Goal: Information Seeking & Learning: Learn about a topic

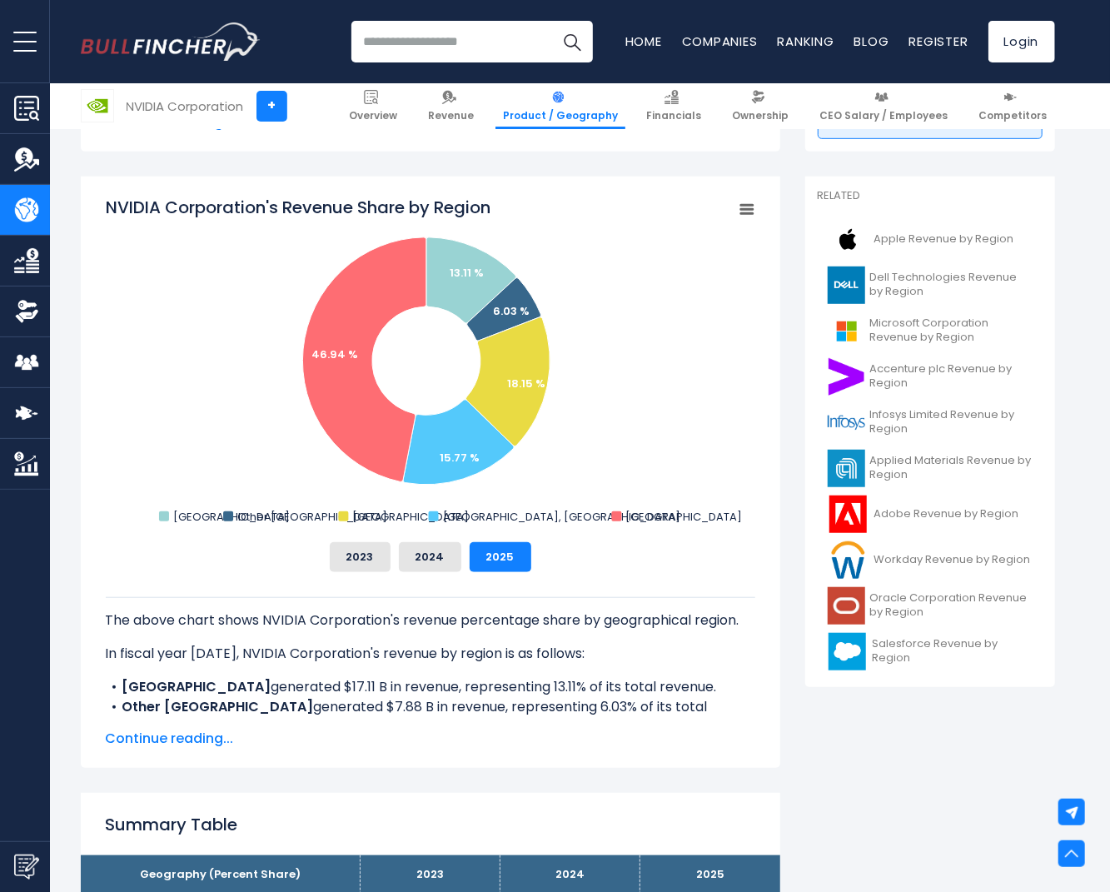
scroll to position [389, 0]
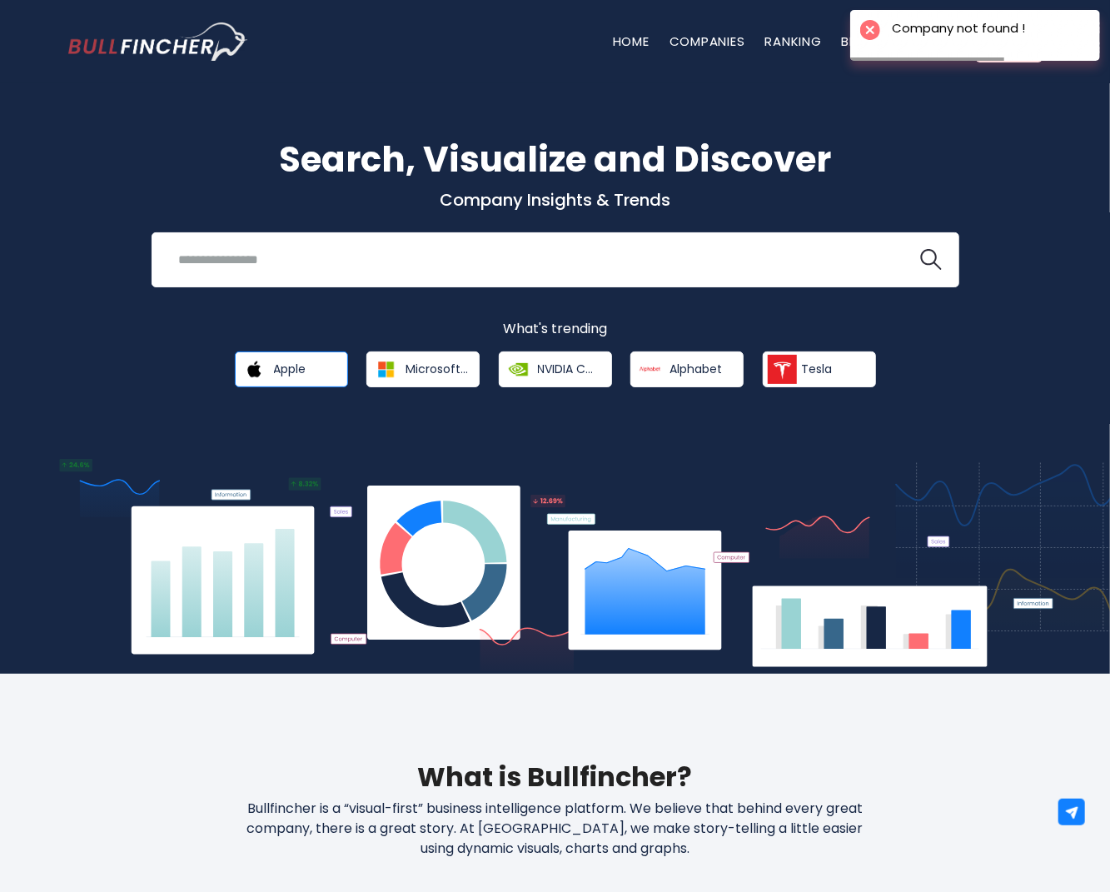
click at [280, 360] on link "Apple" at bounding box center [291, 369] width 113 height 36
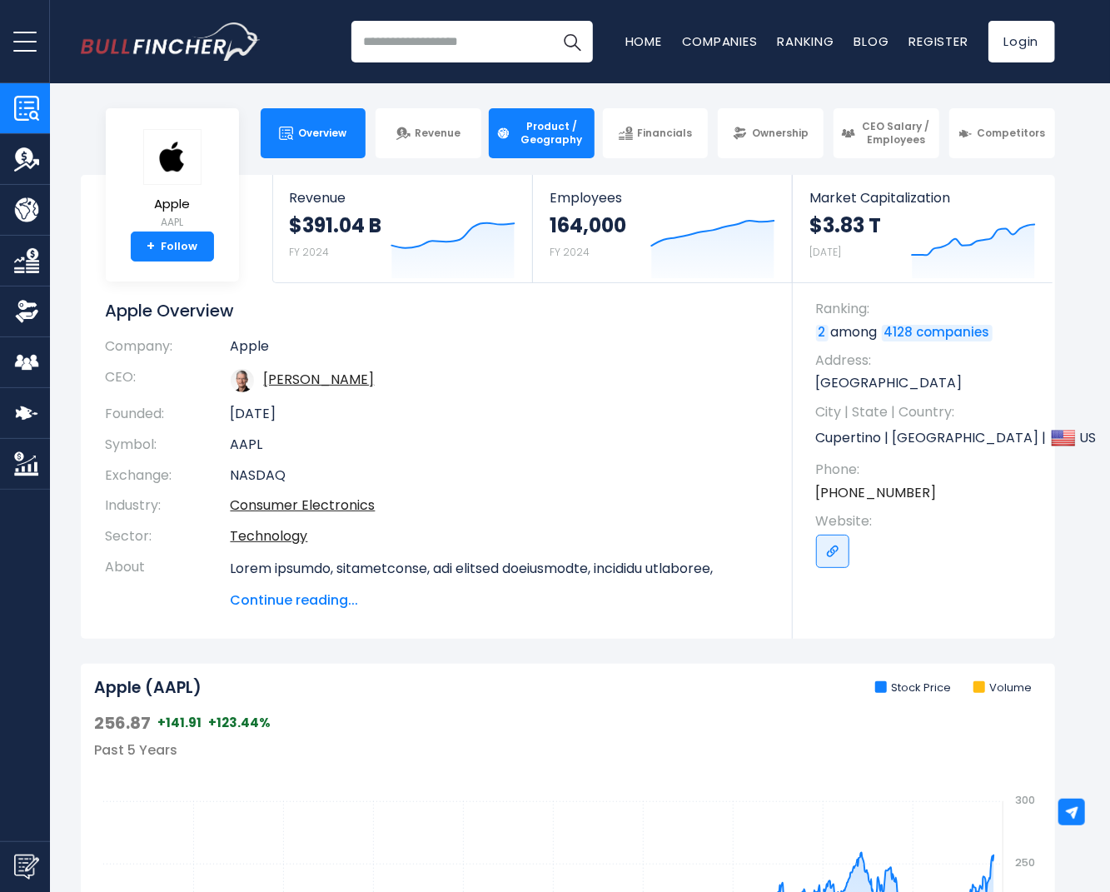
click at [542, 139] on span "Product / Geography" at bounding box center [551, 133] width 72 height 26
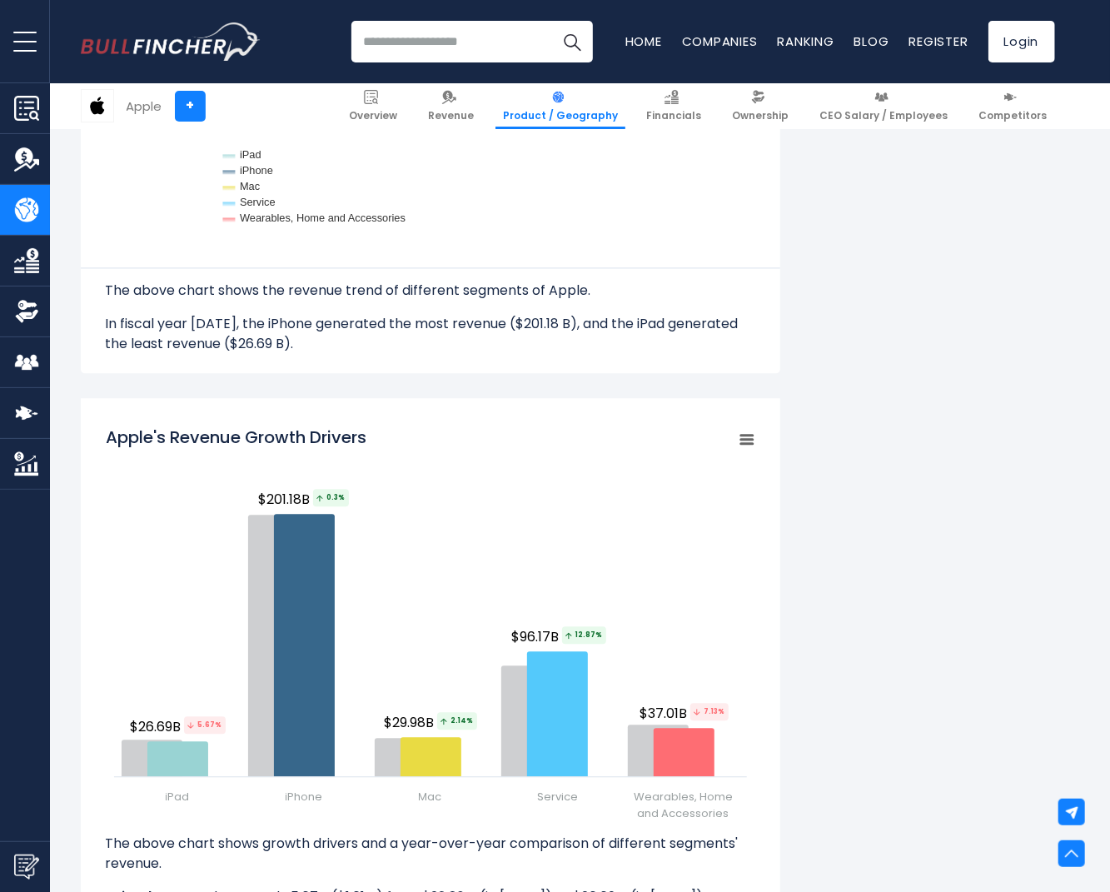
scroll to position [1719, 0]
